Goal: Information Seeking & Learning: Find specific fact

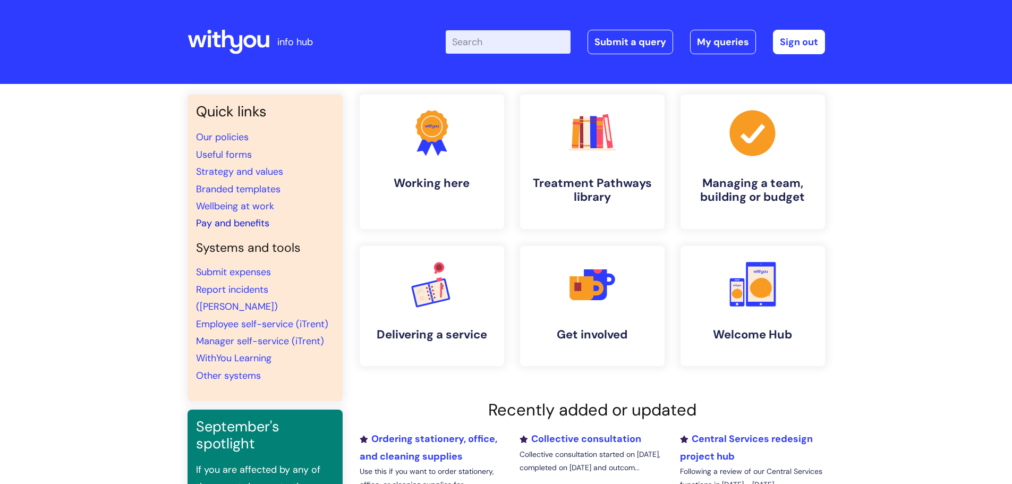
click at [236, 219] on link "Pay and benefits" at bounding box center [232, 223] width 73 height 13
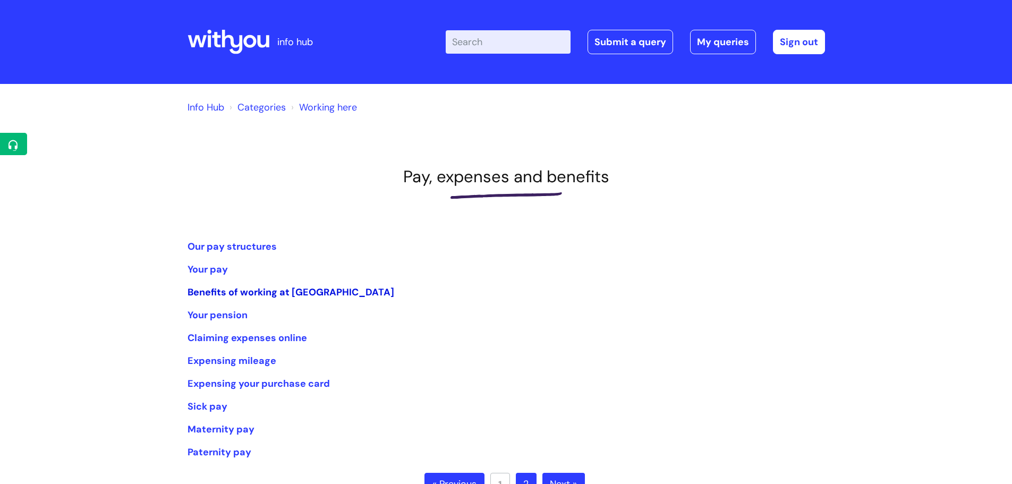
click at [234, 291] on link "Benefits of working at WithYou" at bounding box center [290, 292] width 207 height 13
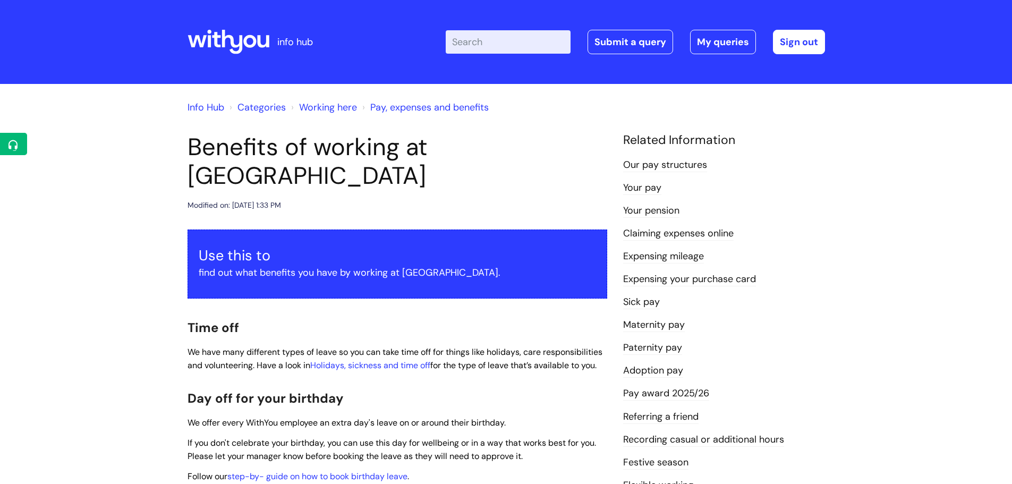
click at [471, 46] on input "Enter your search term here..." at bounding box center [508, 41] width 125 height 23
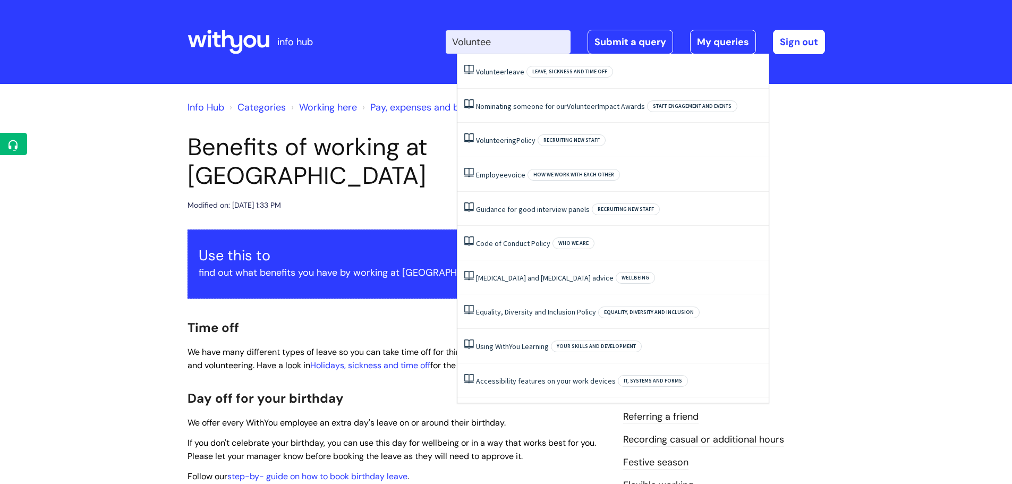
type input "Volunteer"
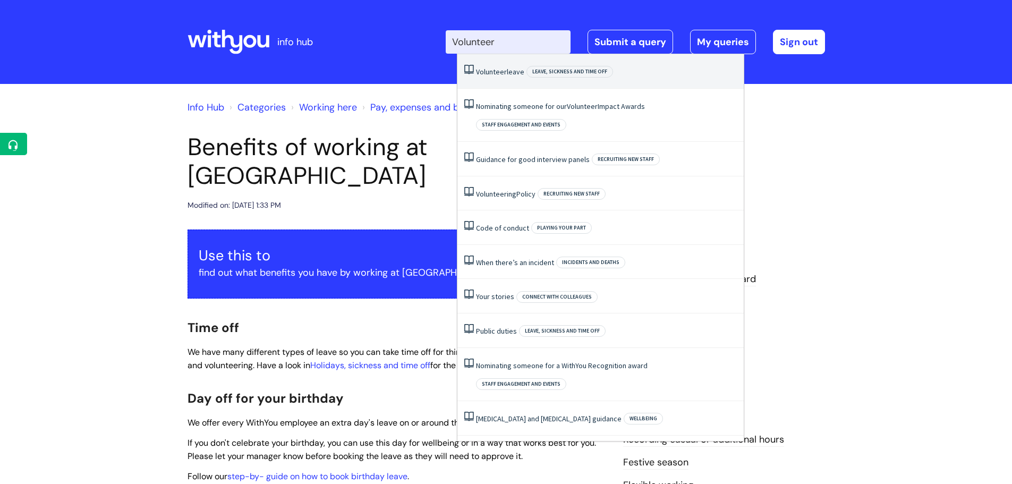
click at [508, 70] on link "Volunteer leave" at bounding box center [500, 72] width 48 height 10
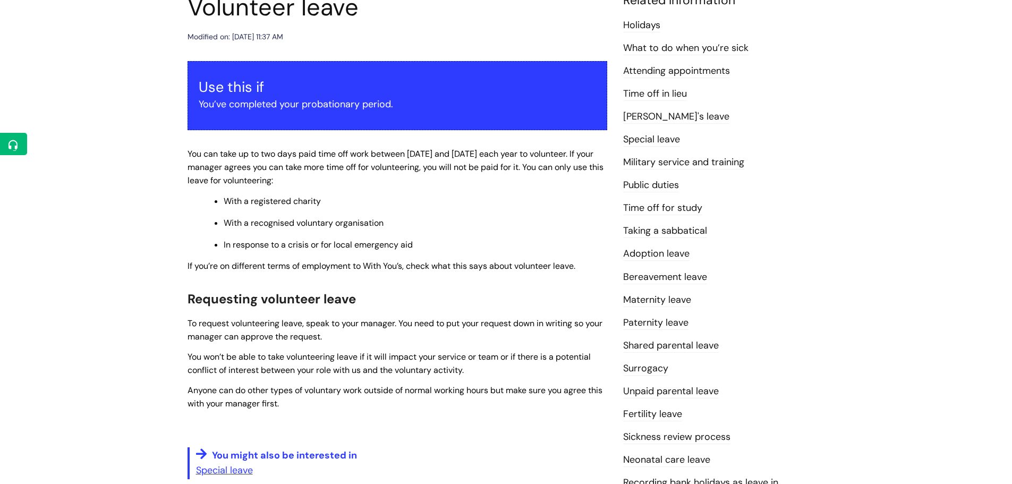
scroll to position [159, 0]
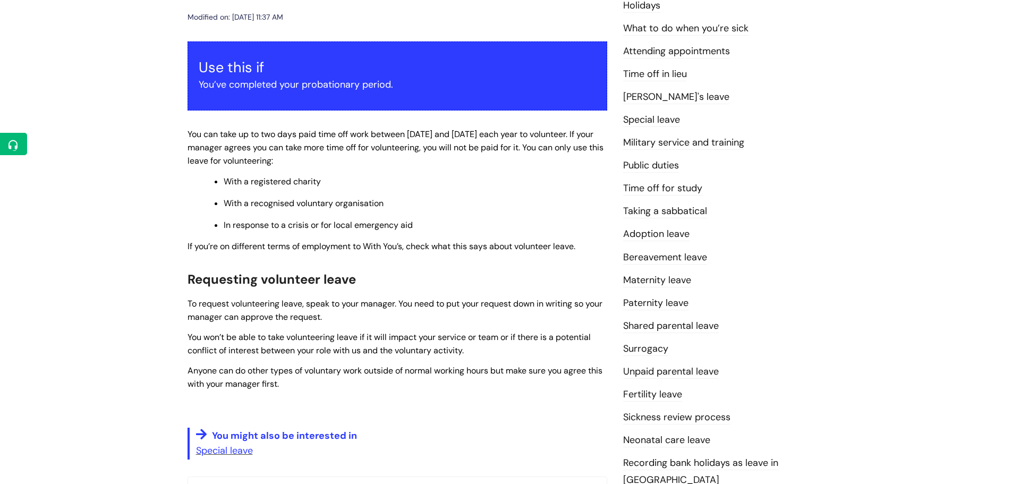
drag, startPoint x: 942, startPoint y: 42, endPoint x: 931, endPoint y: 44, distance: 10.7
click at [942, 42] on div "Info Hub Categories Working here Leave, sickness and time off Volunteer leave M…" at bounding box center [506, 244] width 1012 height 639
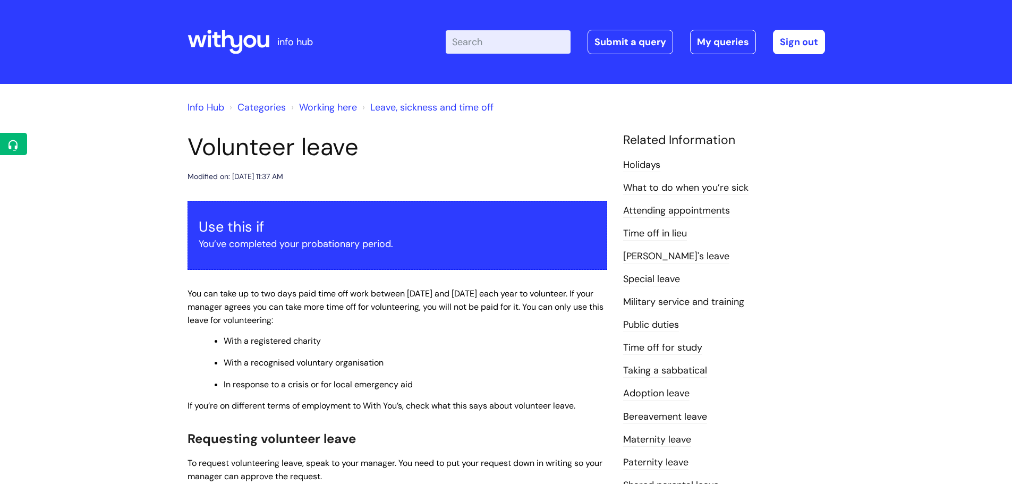
scroll to position [159, 0]
